Goal: Transaction & Acquisition: Purchase product/service

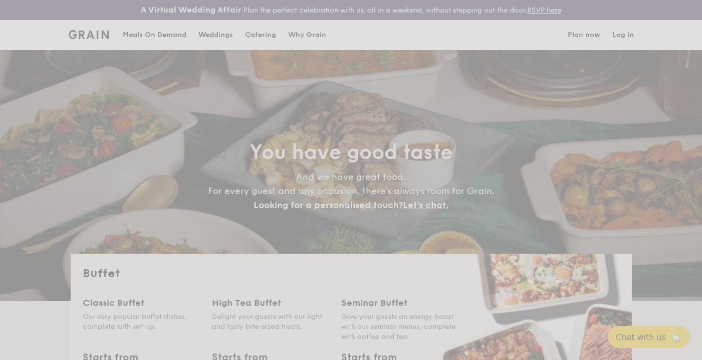
select select
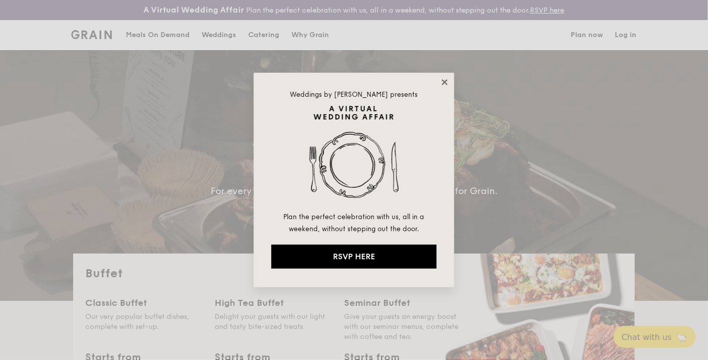
click at [443, 79] on icon at bounding box center [444, 82] width 9 height 9
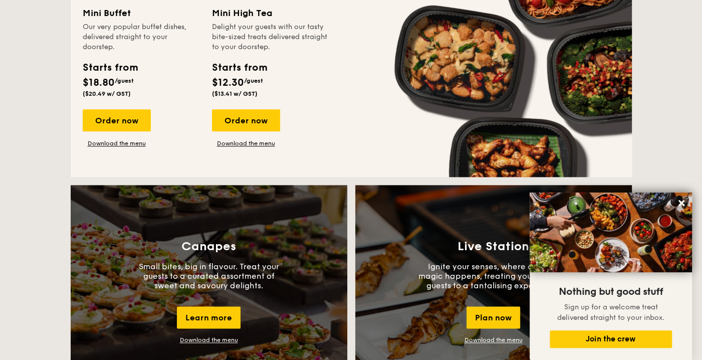
scroll to position [802, 0]
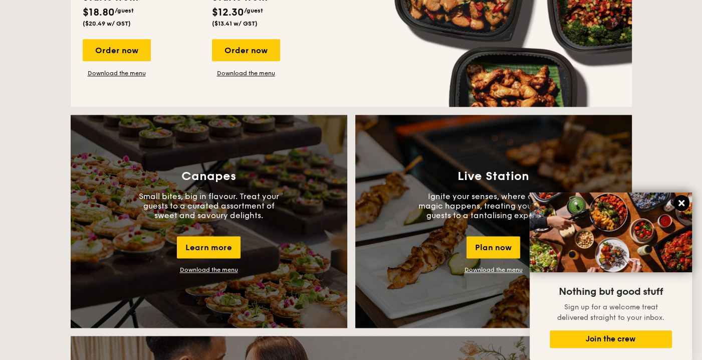
click at [684, 204] on icon at bounding box center [681, 202] width 9 height 9
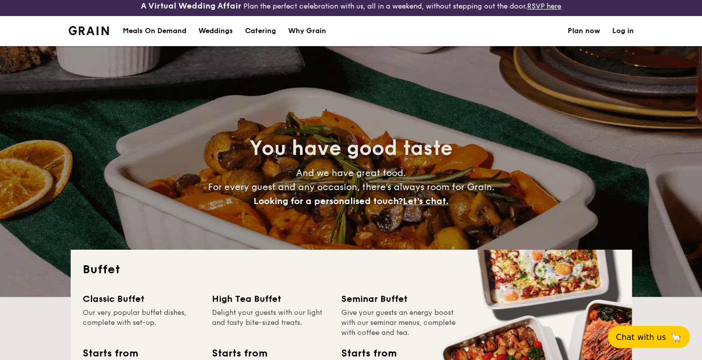
scroll to position [0, 0]
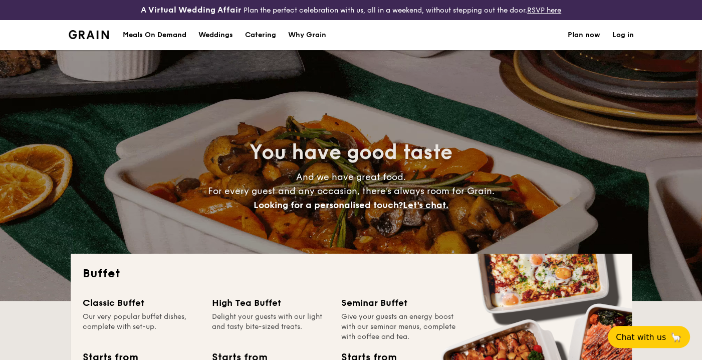
click at [267, 33] on h1 "Catering" at bounding box center [260, 35] width 31 height 30
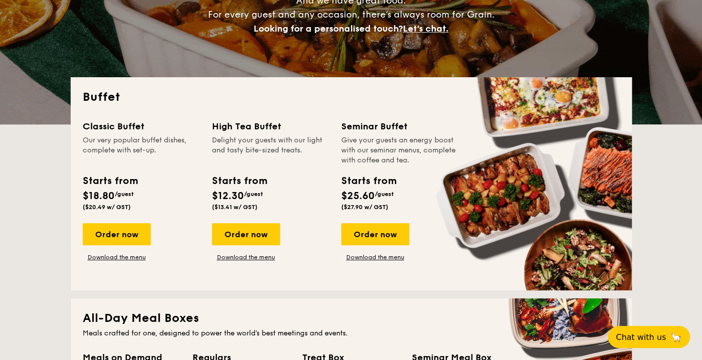
scroll to position [178, 0]
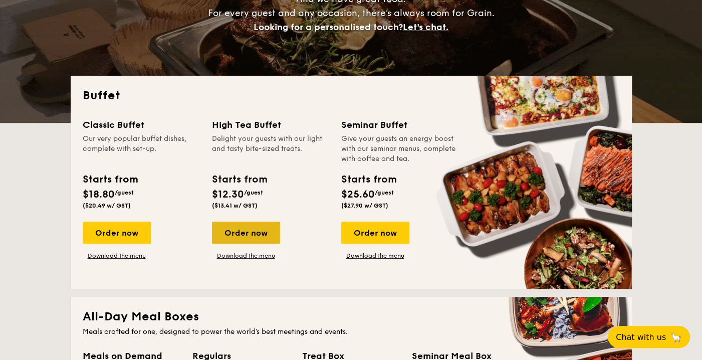
click at [256, 232] on div "Order now" at bounding box center [246, 233] width 68 height 22
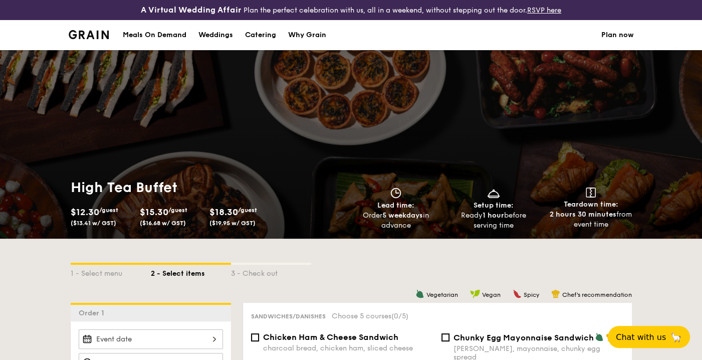
select select
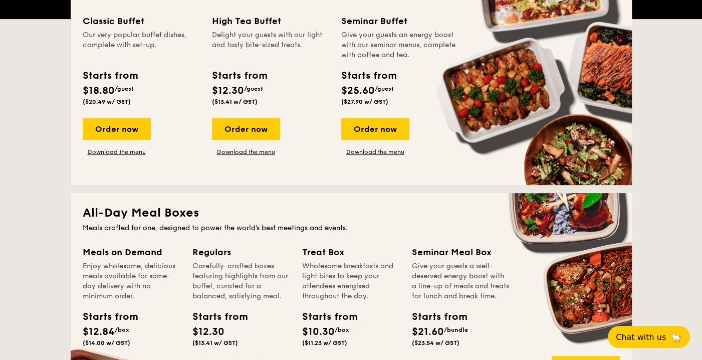
scroll to position [287, 0]
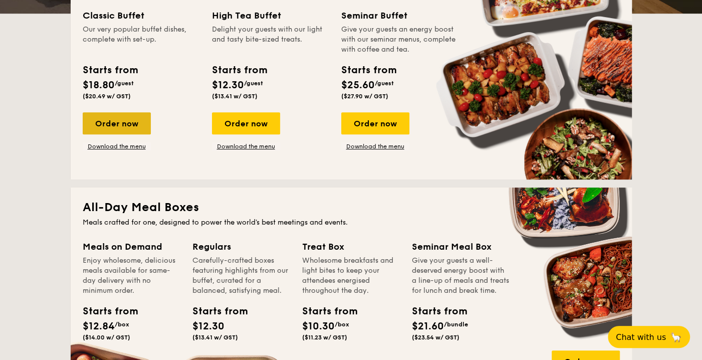
click at [131, 130] on div "Order now" at bounding box center [117, 123] width 68 height 22
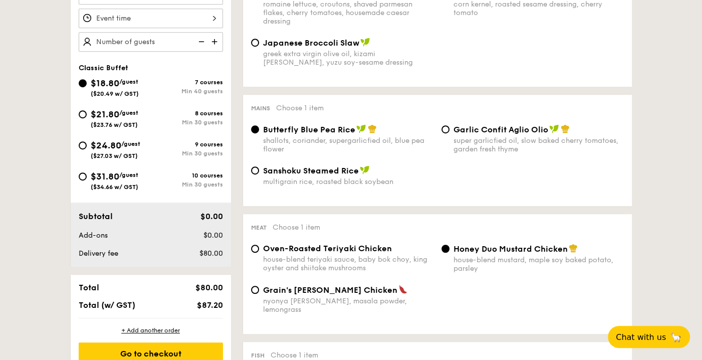
scroll to position [356, 0]
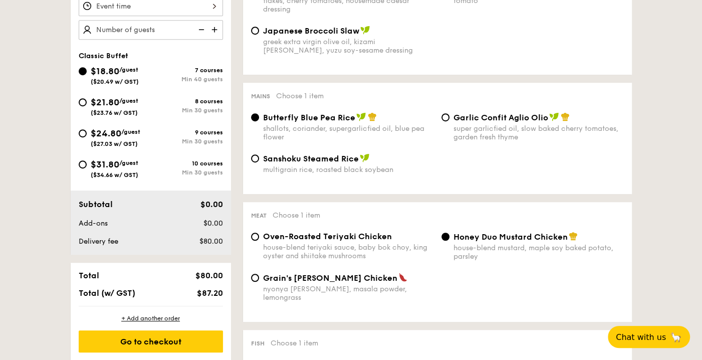
select select
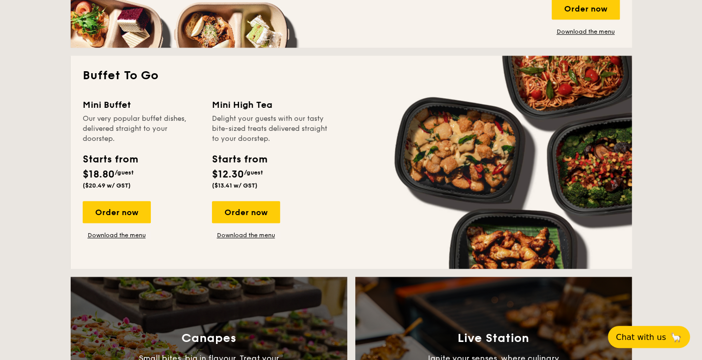
scroll to position [736, 0]
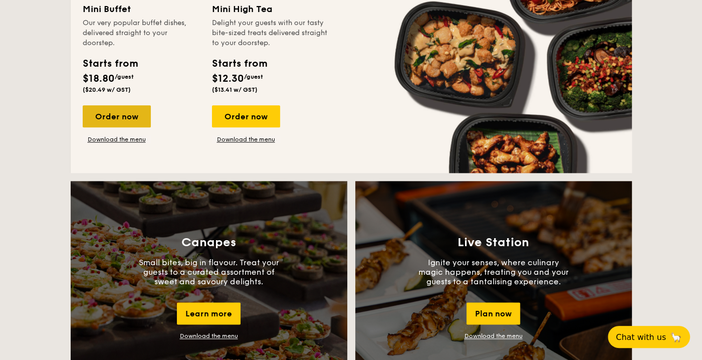
click at [124, 114] on div "Order now" at bounding box center [117, 116] width 68 height 22
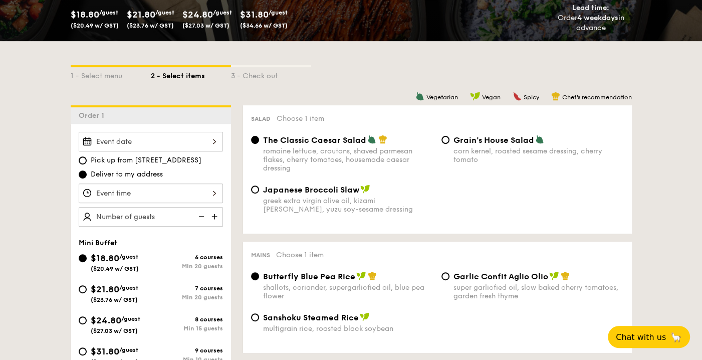
scroll to position [267, 0]
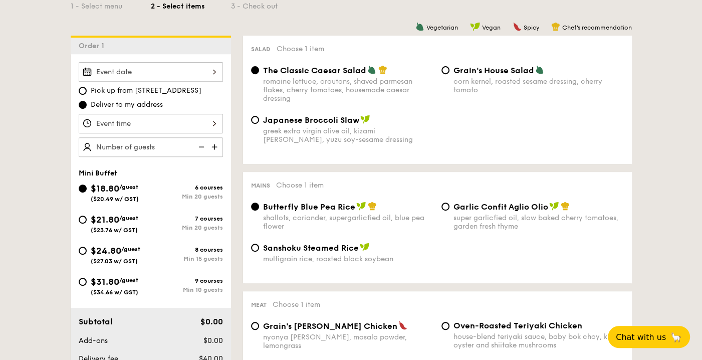
click at [84, 285] on div "$31.80 /guest ($34.66 w/ GST)" at bounding box center [115, 285] width 72 height 21
click at [84, 285] on input "$31.80 /guest ($34.66 w/ GST) 9 courses Min 10 guests" at bounding box center [83, 282] width 8 height 8
radio input "true"
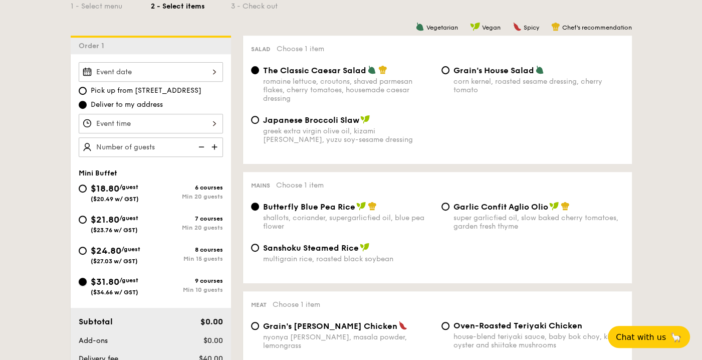
radio input "false"
radio input "true"
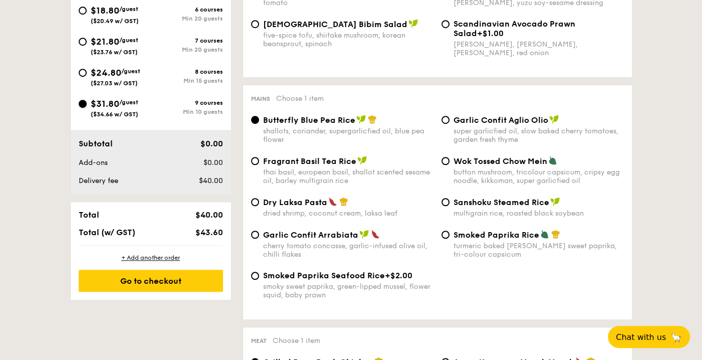
scroll to position [534, 0]
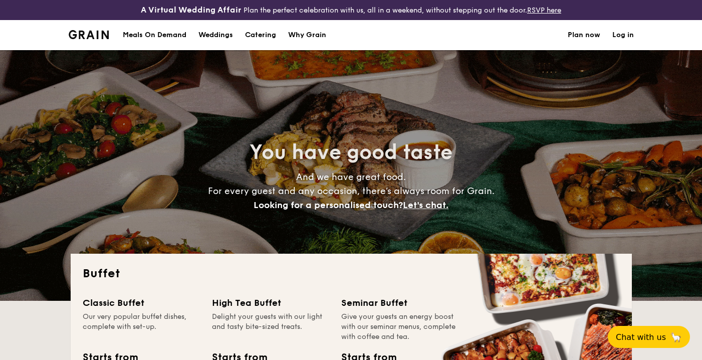
select select
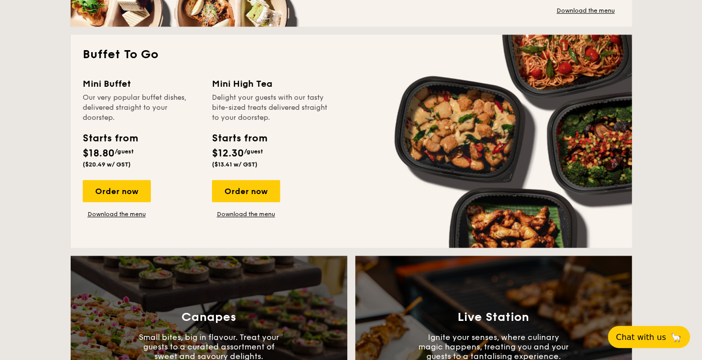
scroll to position [624, 0]
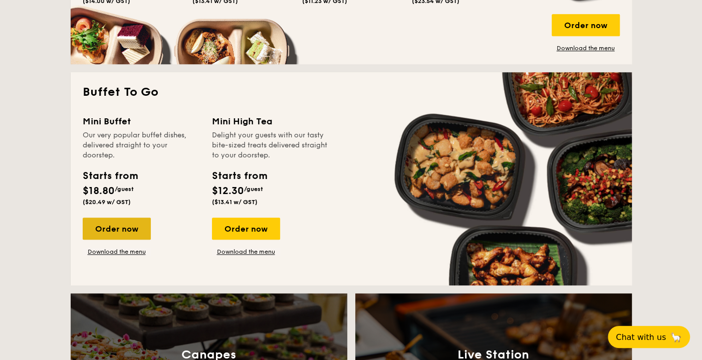
click at [124, 230] on div "Order now" at bounding box center [117, 229] width 68 height 22
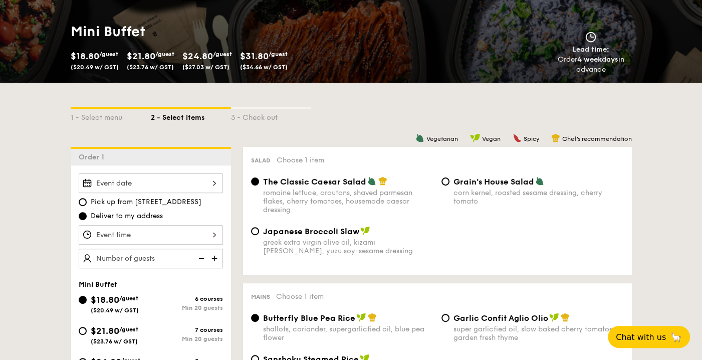
scroll to position [267, 0]
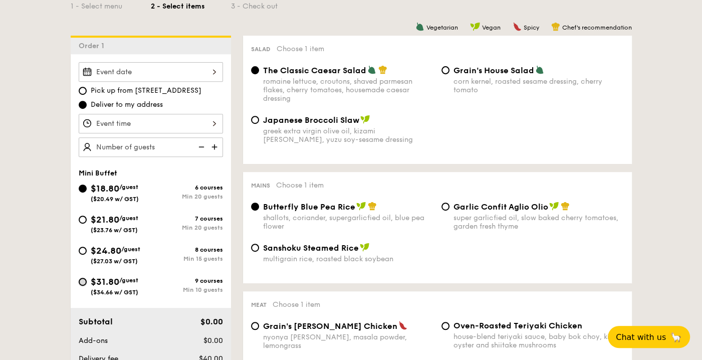
click at [85, 279] on input "$31.80 /guest ($34.66 w/ GST) 9 courses Min 10 guests" at bounding box center [83, 282] width 8 height 8
radio input "true"
radio input "false"
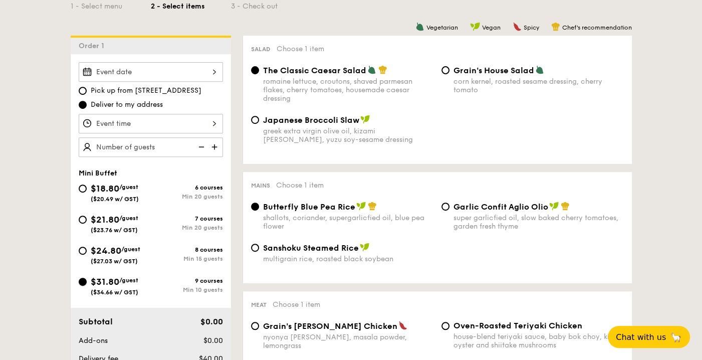
radio input "true"
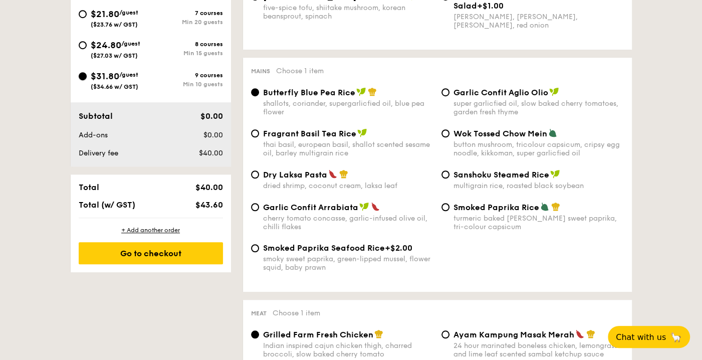
scroll to position [487, 0]
